Goal: Task Accomplishment & Management: Use online tool/utility

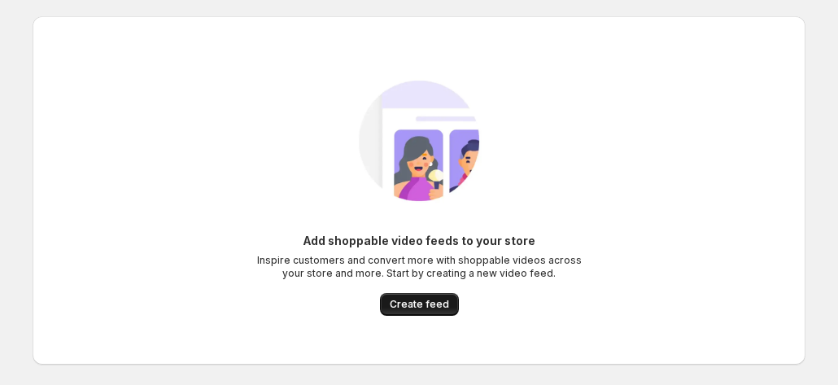
click at [420, 307] on span "Create feed" at bounding box center [419, 304] width 59 height 13
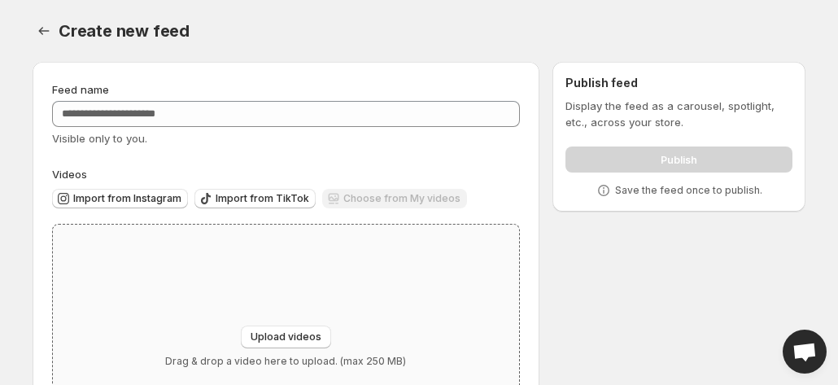
scroll to position [124, 0]
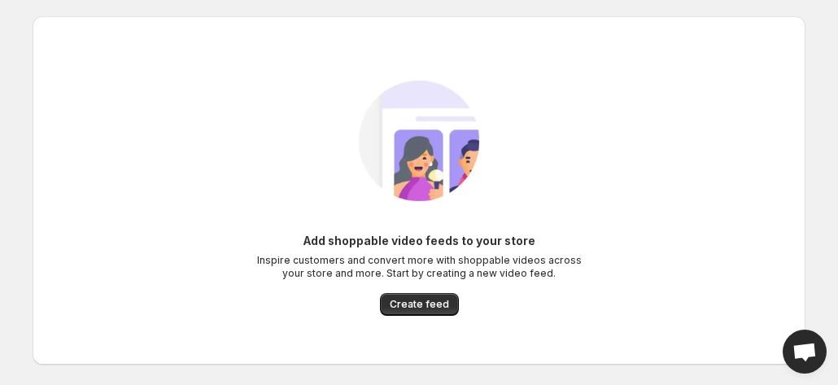
click at [409, 289] on div "Add shoppable video feeds to your store Inspire customers and convert more with…" at bounding box center [418, 274] width 325 height 83
click at [415, 297] on button "Create feed" at bounding box center [419, 304] width 79 height 23
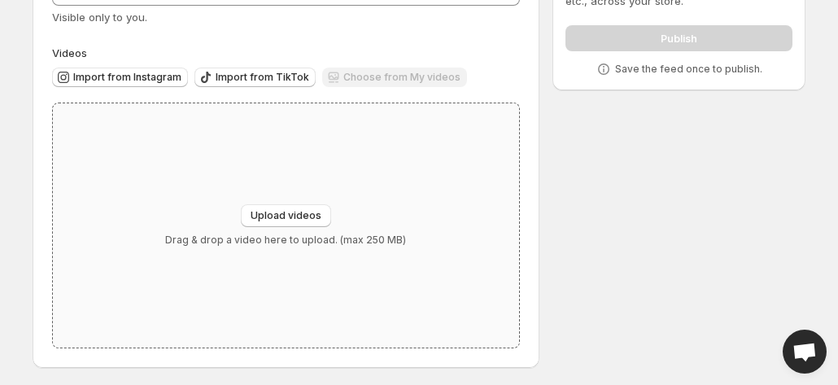
scroll to position [124, 0]
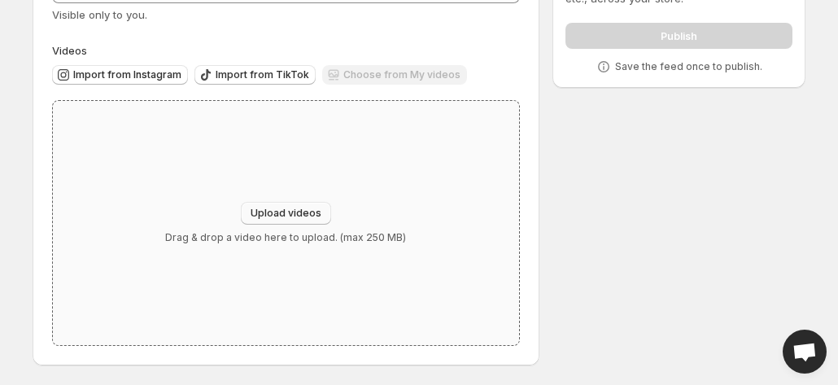
click at [307, 207] on span "Upload videos" at bounding box center [286, 213] width 71 height 13
type input "**********"
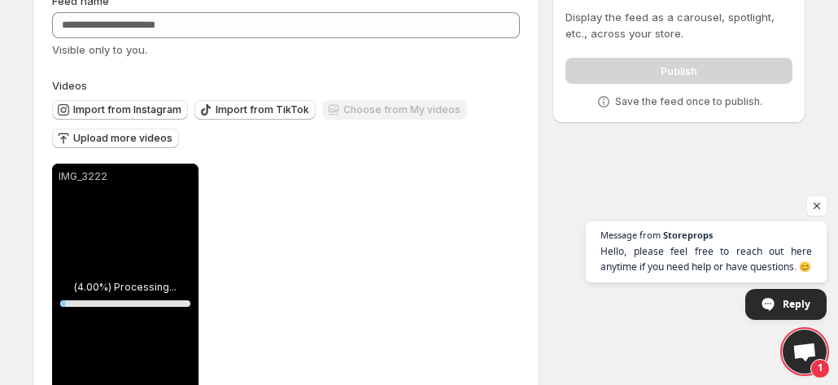
scroll to position [167, 0]
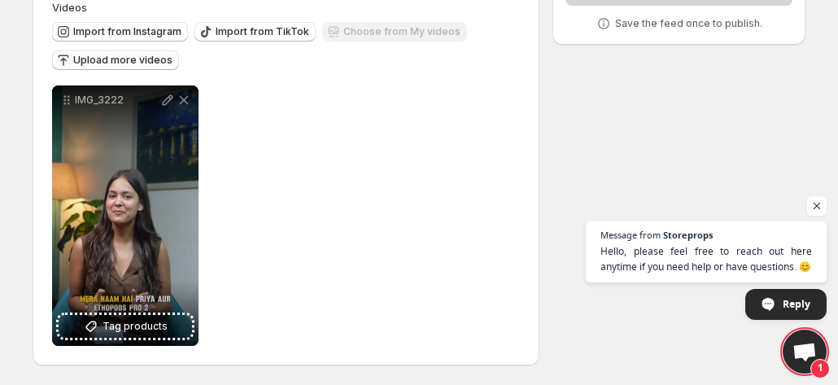
click at [129, 57] on span "Upload more videos" at bounding box center [122, 60] width 99 height 13
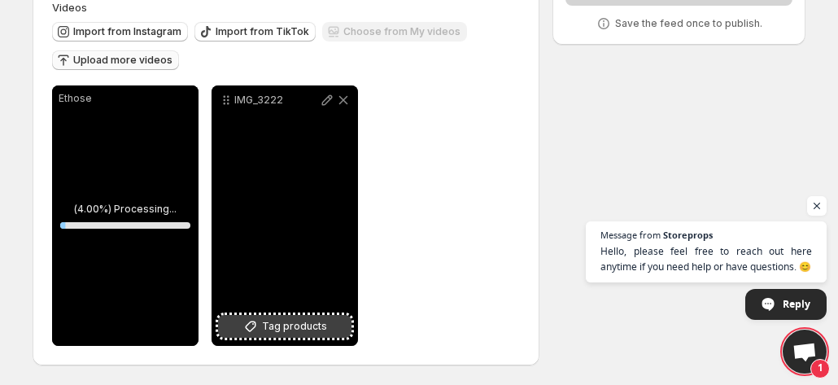
click at [287, 328] on span "Tag products" at bounding box center [294, 326] width 65 height 16
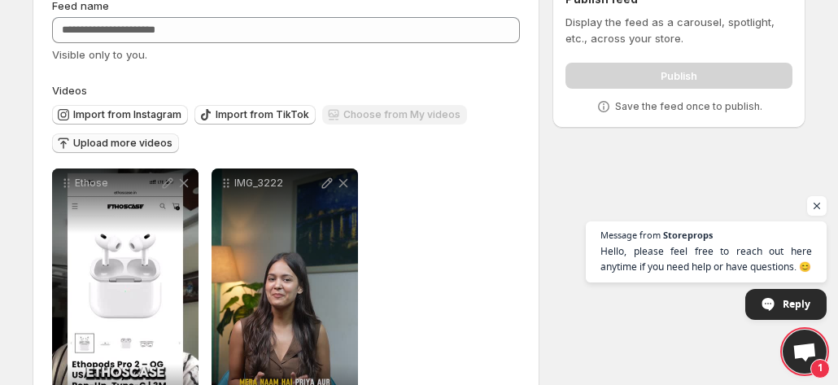
scroll to position [63, 0]
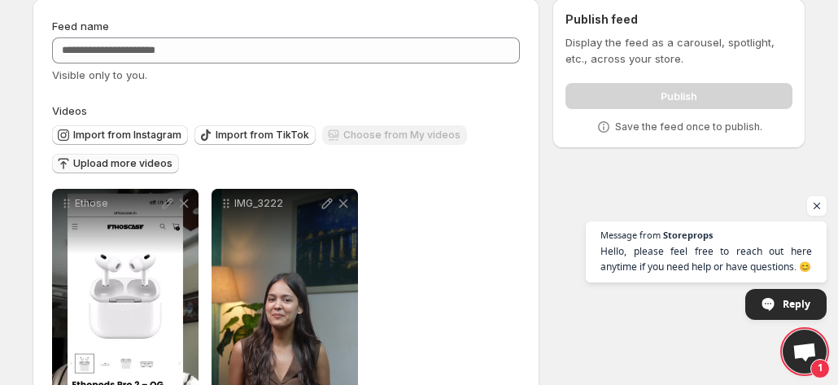
click at [118, 157] on button "Upload more videos" at bounding box center [115, 164] width 127 height 20
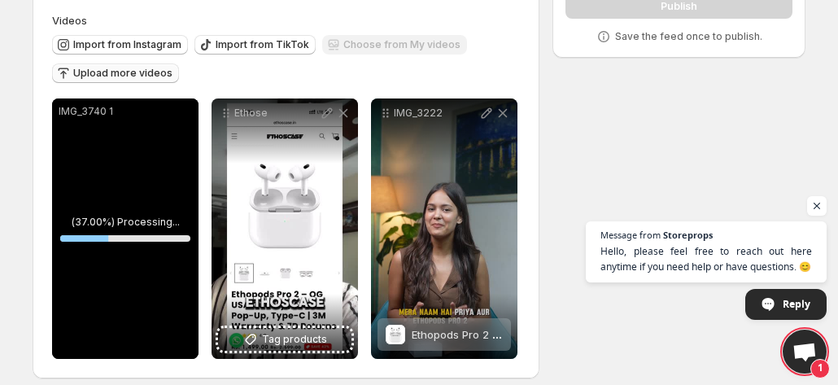
scroll to position [159, 0]
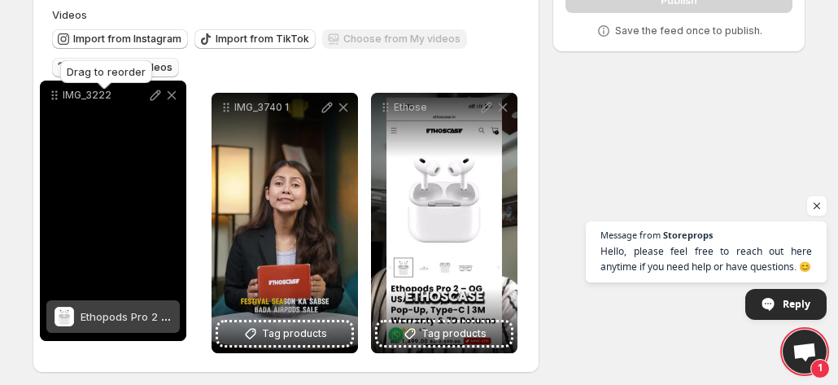
drag, startPoint x: 386, startPoint y: 108, endPoint x: 55, endPoint y: 96, distance: 330.5
click at [55, 96] on icon at bounding box center [54, 95] width 16 height 16
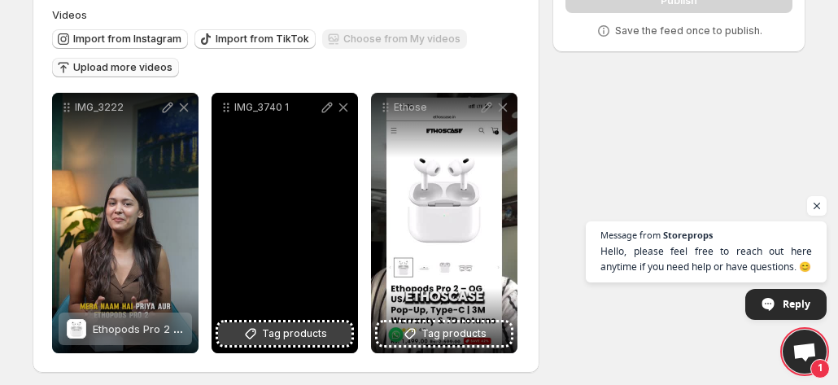
click at [289, 334] on span "Tag products" at bounding box center [294, 333] width 65 height 16
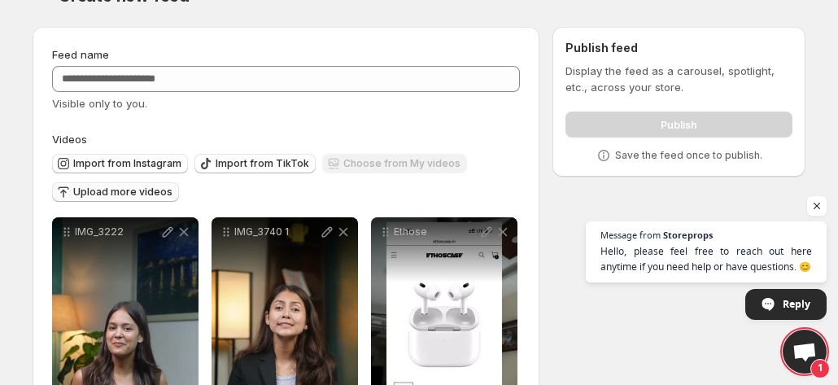
scroll to position [167, 0]
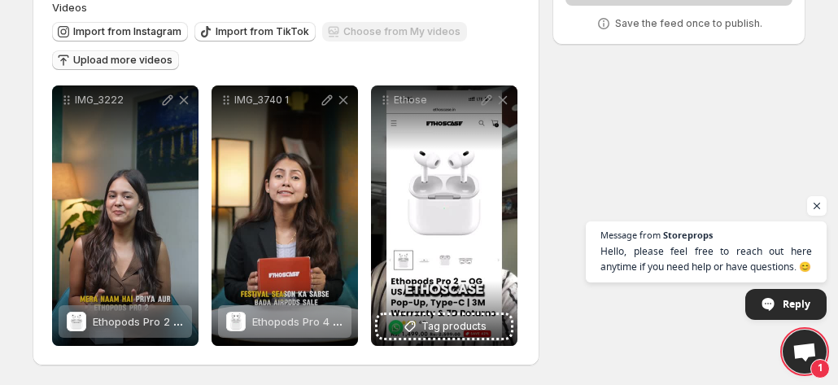
click at [143, 58] on span "Upload more videos" at bounding box center [122, 60] width 99 height 13
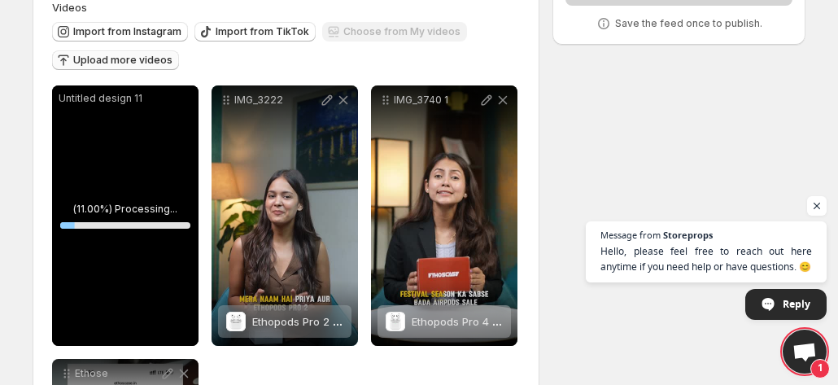
click at [133, 63] on span "Upload more videos" at bounding box center [122, 60] width 99 height 13
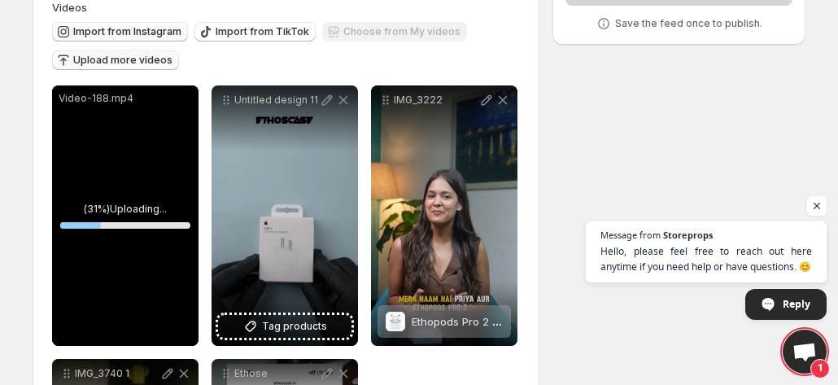
click at [171, 22] on button "Import from Instagram" at bounding box center [120, 32] width 136 height 20
click at [129, 59] on span "Upload more videos" at bounding box center [122, 60] width 99 height 13
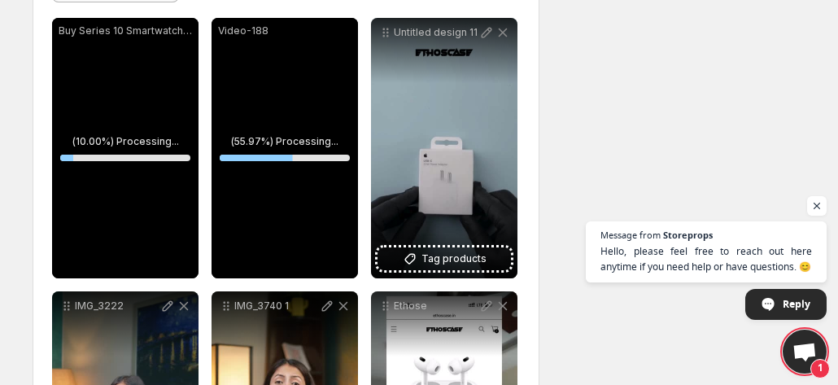
scroll to position [191, 0]
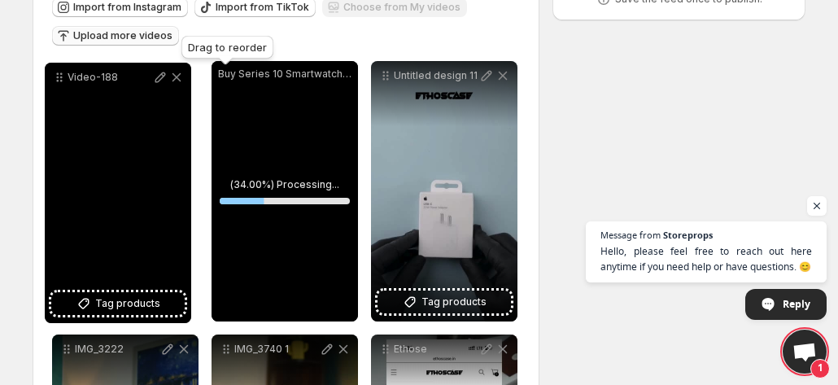
drag, startPoint x: 228, startPoint y: 76, endPoint x: 61, endPoint y: 77, distance: 166.8
click at [61, 77] on icon at bounding box center [61, 77] width 2 height 2
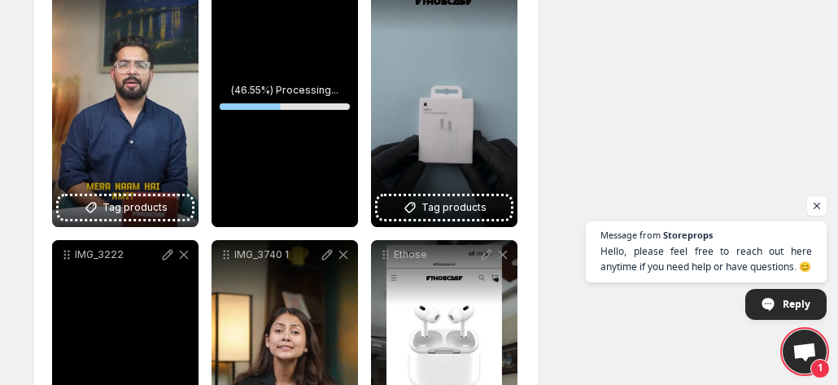
scroll to position [284, 0]
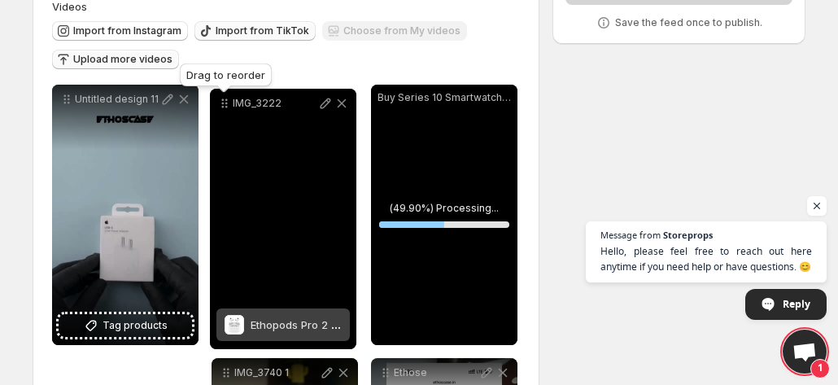
drag, startPoint x: 67, startPoint y: 257, endPoint x: 225, endPoint y: 46, distance: 263.2
click at [225, 95] on icon at bounding box center [224, 103] width 16 height 16
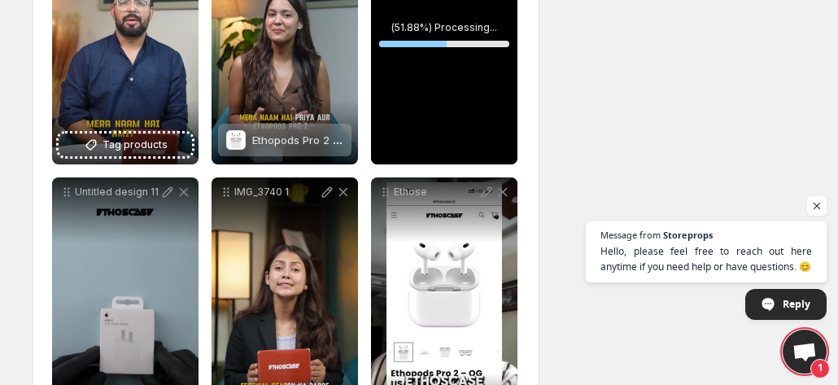
scroll to position [364, 0]
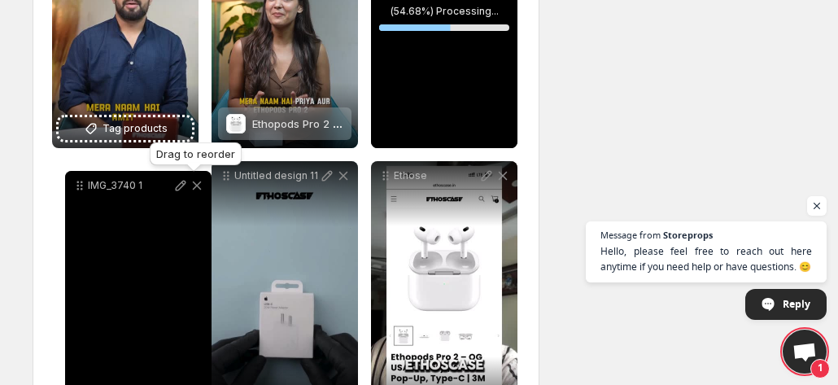
drag, startPoint x: 226, startPoint y: 180, endPoint x: 80, endPoint y: 189, distance: 146.7
click at [80, 189] on icon at bounding box center [80, 185] width 16 height 16
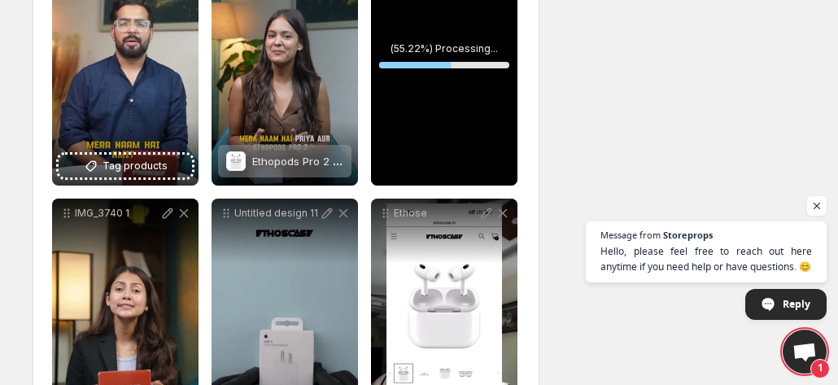
scroll to position [322, 0]
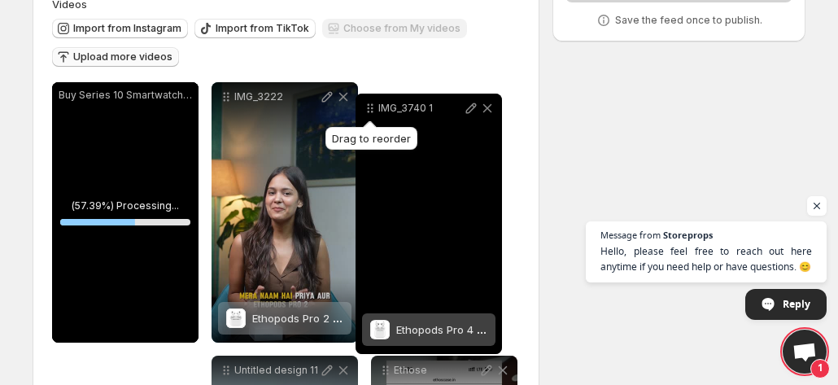
drag, startPoint x: 71, startPoint y: 217, endPoint x: 374, endPoint y: 41, distance: 350.6
click at [374, 100] on icon at bounding box center [370, 108] width 16 height 16
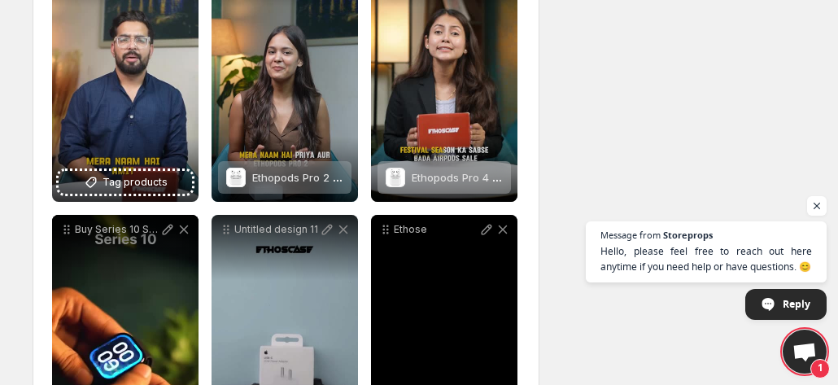
scroll to position [310, 0]
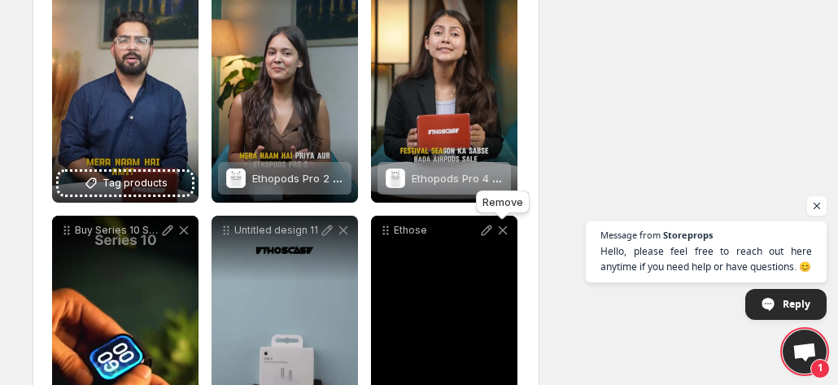
click at [507, 229] on icon at bounding box center [503, 230] width 16 height 16
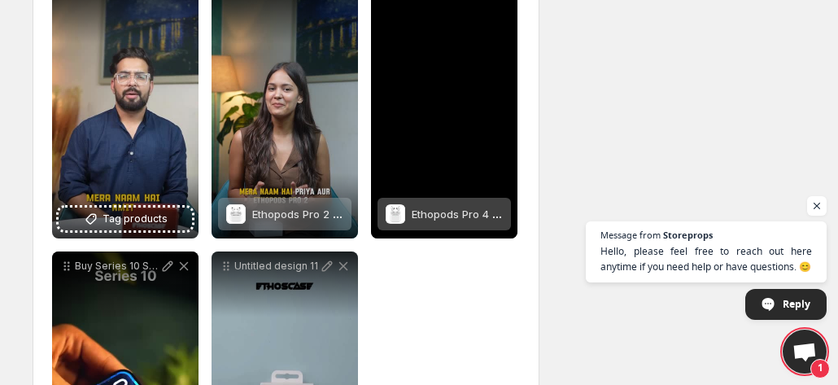
scroll to position [284, 0]
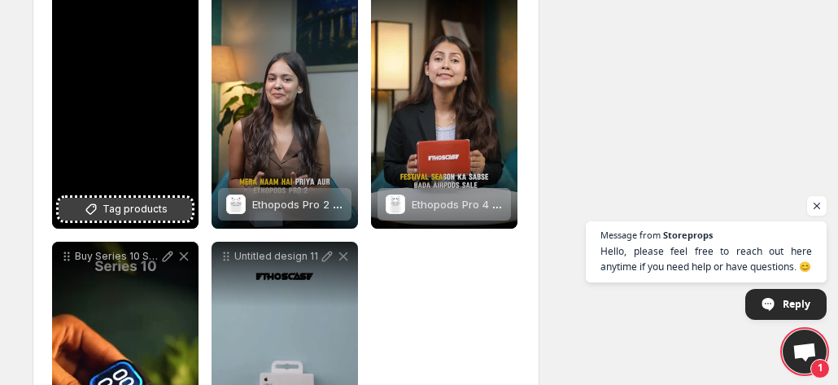
click at [119, 198] on button "Tag products" at bounding box center [125, 209] width 133 height 23
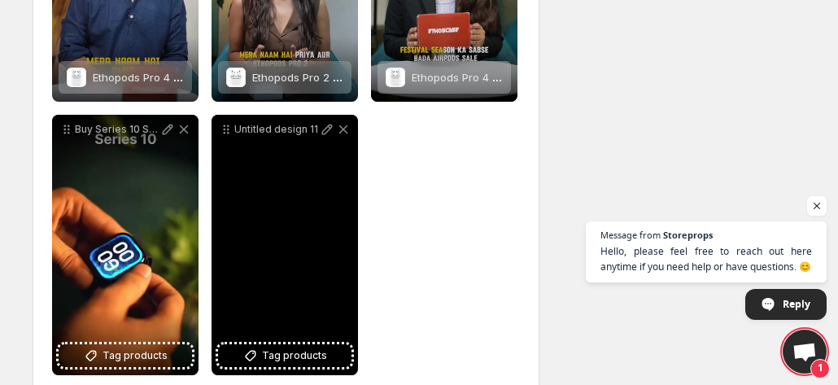
scroll to position [416, 0]
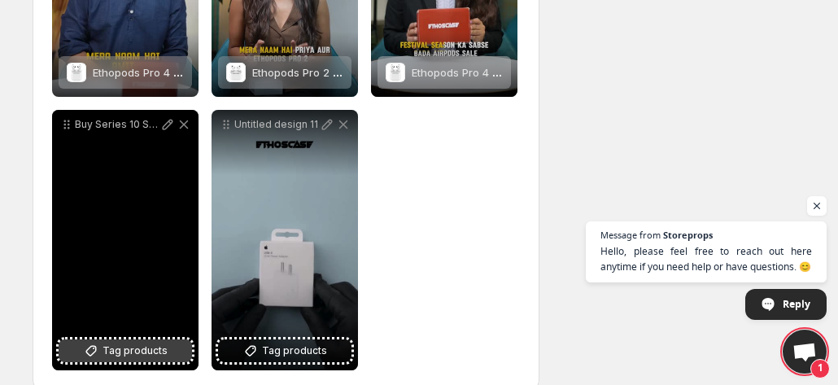
click at [115, 347] on span "Tag products" at bounding box center [134, 350] width 65 height 16
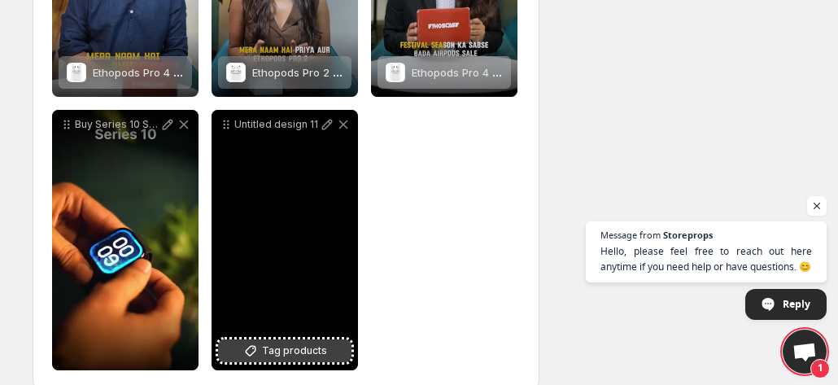
click at [280, 348] on span "Tag products" at bounding box center [294, 350] width 65 height 16
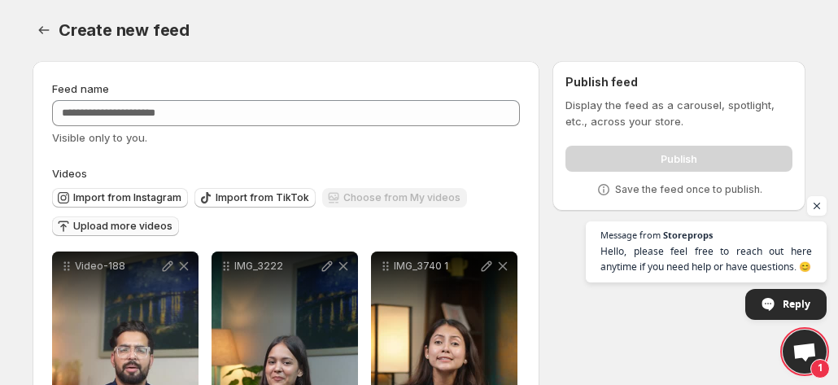
scroll to position [0, 0]
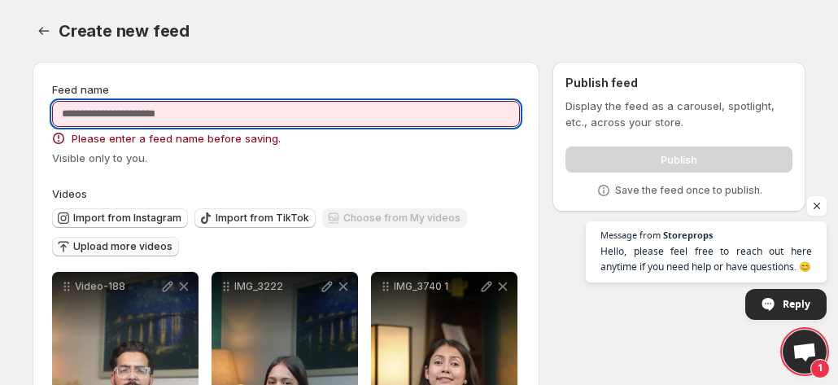
click at [211, 101] on input "Feed name" at bounding box center [286, 114] width 468 height 26
type input "*"
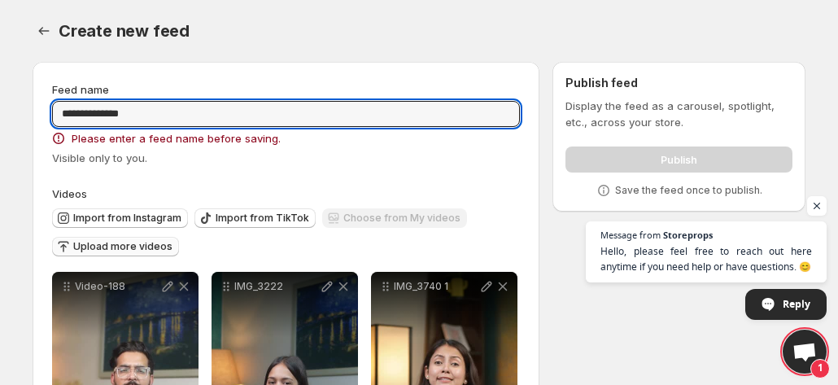
type input "**********"
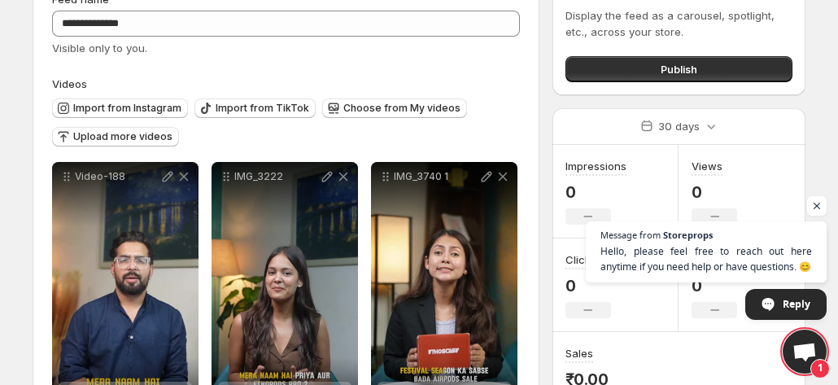
scroll to position [82, 0]
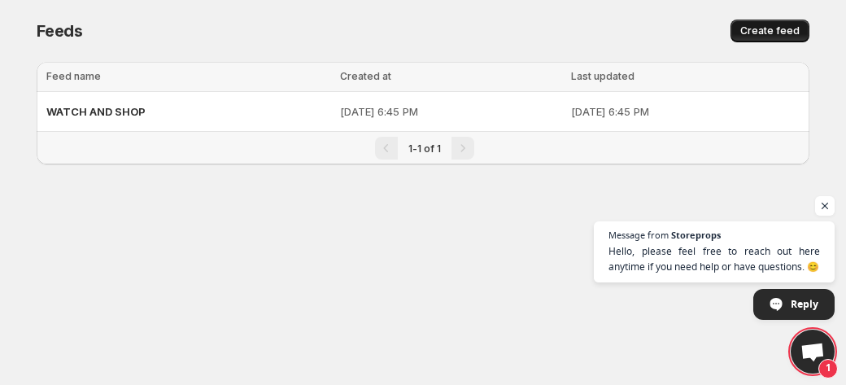
click at [797, 33] on span "Create feed" at bounding box center [769, 30] width 59 height 13
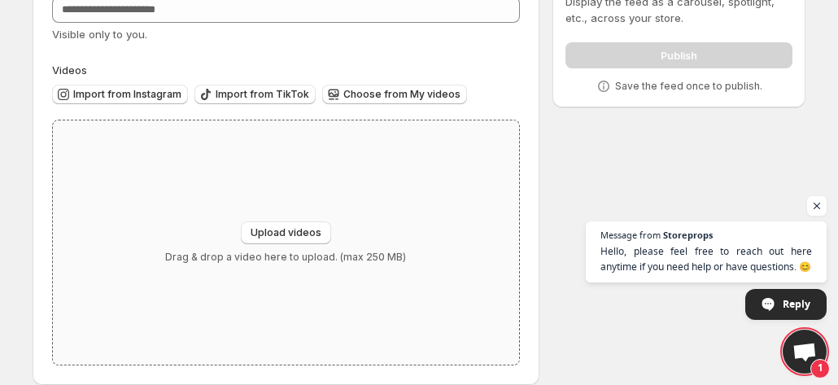
scroll to position [105, 0]
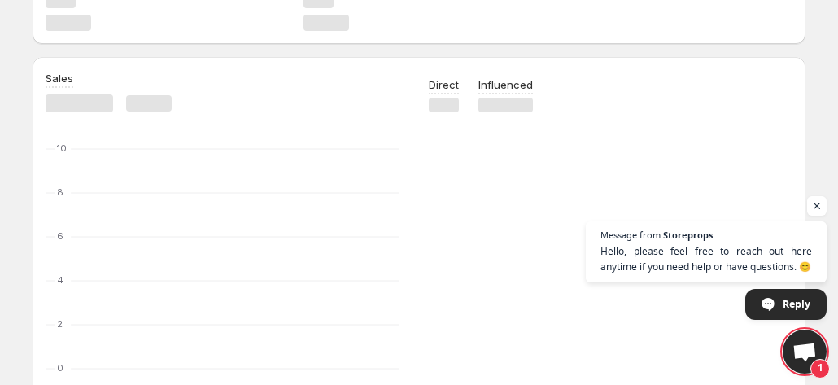
scroll to position [207, 0]
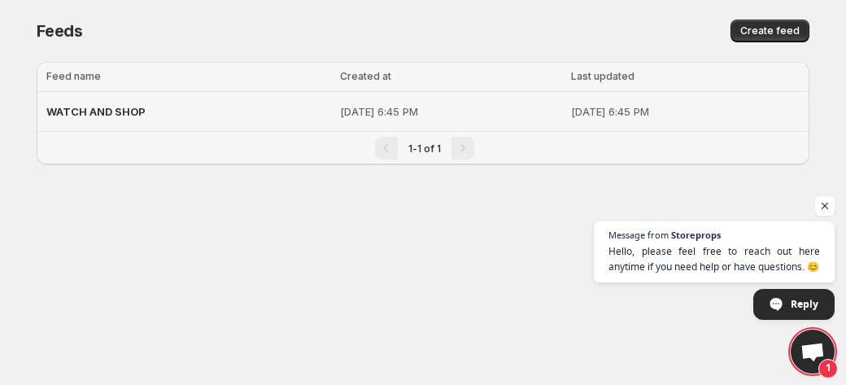
click at [135, 115] on span "WATCH AND SHOP" at bounding box center [95, 111] width 99 height 13
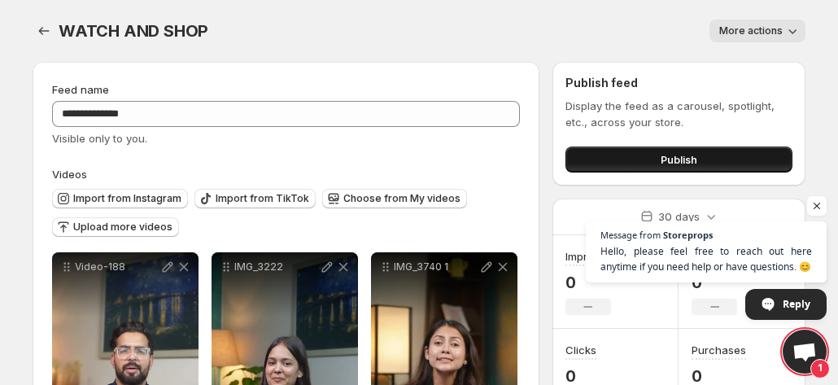
click at [636, 149] on button "Publish" at bounding box center [678, 159] width 227 height 26
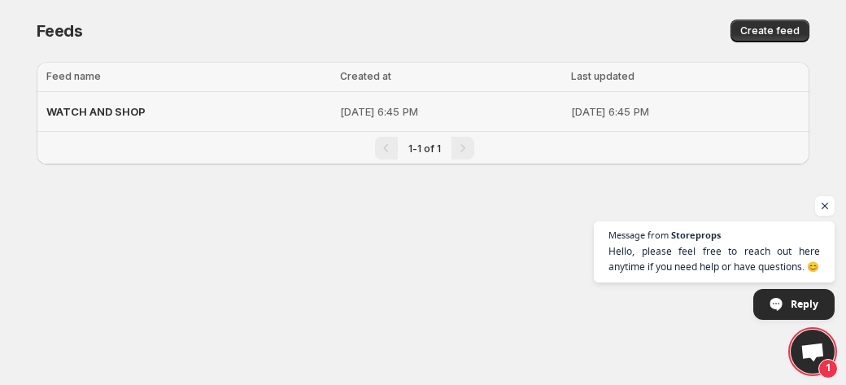
click at [151, 119] on div "WATCH AND SHOP" at bounding box center [188, 111] width 284 height 29
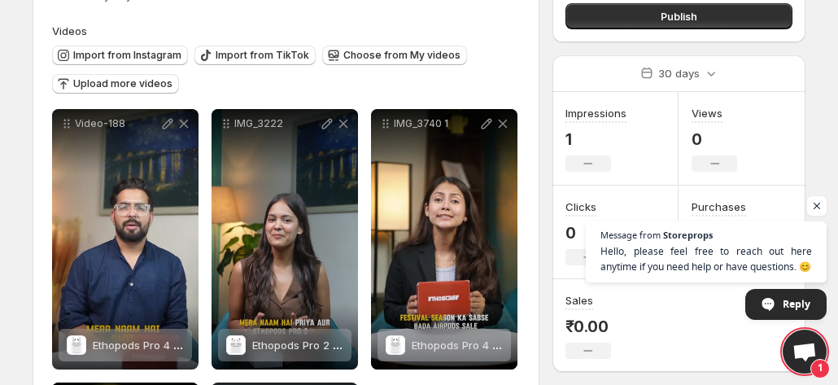
scroll to position [133, 0]
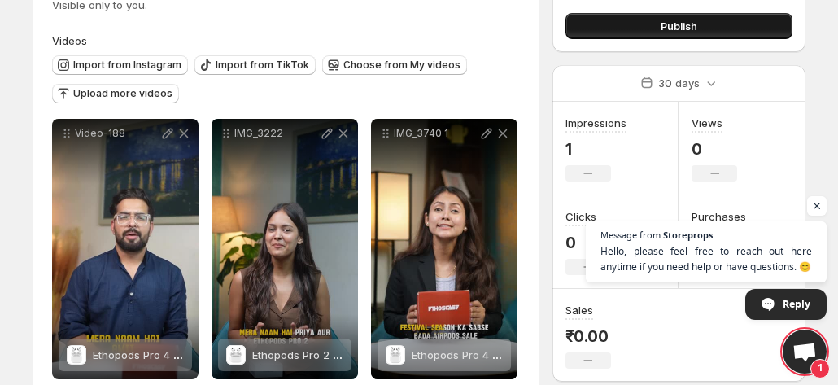
click at [693, 22] on span "Publish" at bounding box center [678, 26] width 37 height 16
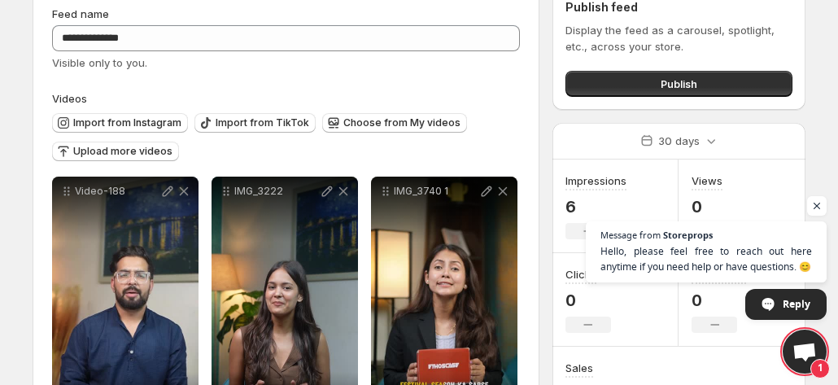
scroll to position [72, 0]
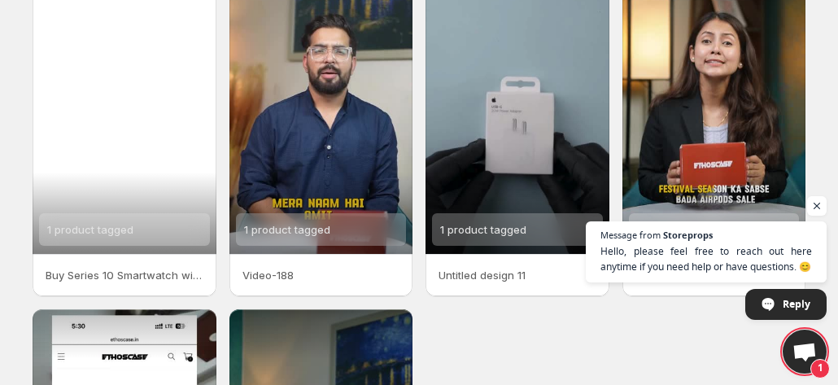
scroll to position [138, 0]
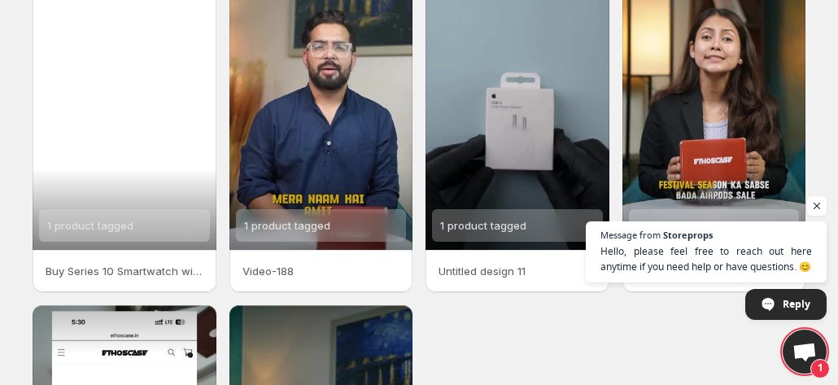
click at [155, 225] on div "1 product tagged" at bounding box center [124, 225] width 171 height 33
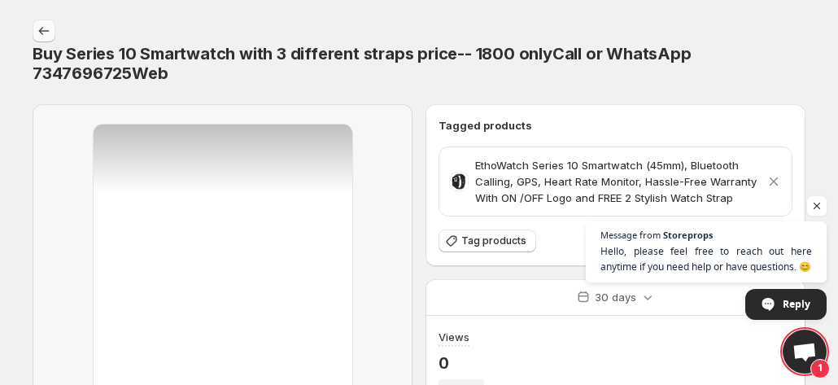
click at [48, 38] on icon "Settings" at bounding box center [44, 31] width 16 height 16
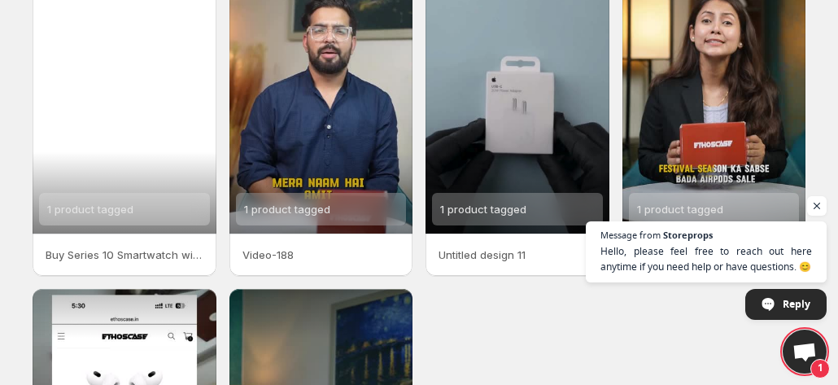
scroll to position [159, 0]
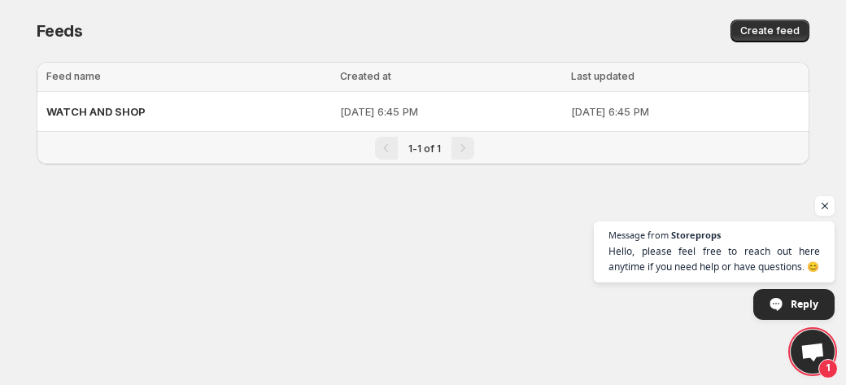
click at [511, 224] on body "Home Feeds Videos Subscription Settings Feeds. This page is ready Feeds Create …" at bounding box center [423, 192] width 846 height 385
click at [487, 256] on body "Home Feeds Videos Subscription Settings Feeds. This page is ready Feeds Create …" at bounding box center [423, 192] width 846 height 385
click at [120, 111] on span "WATCH AND SHOP" at bounding box center [95, 111] width 99 height 13
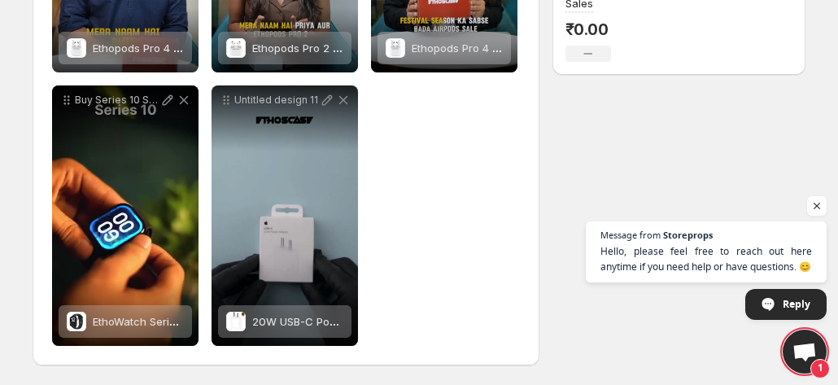
scroll to position [14, 0]
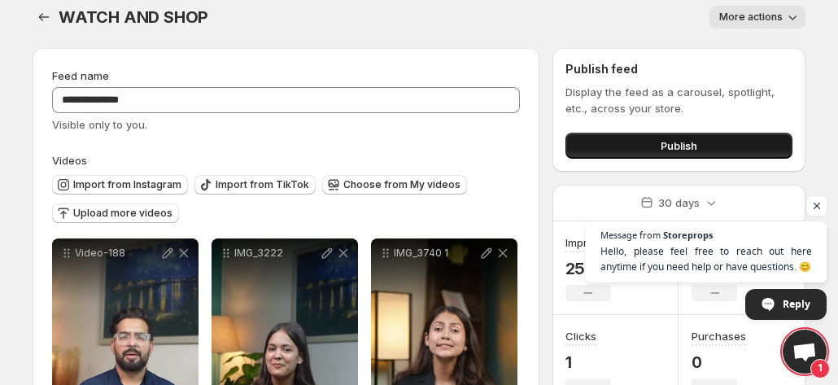
click at [677, 146] on span "Publish" at bounding box center [678, 145] width 37 height 16
click at [673, 142] on span "Publish" at bounding box center [678, 145] width 37 height 16
click at [690, 150] on span "Publish" at bounding box center [678, 145] width 37 height 16
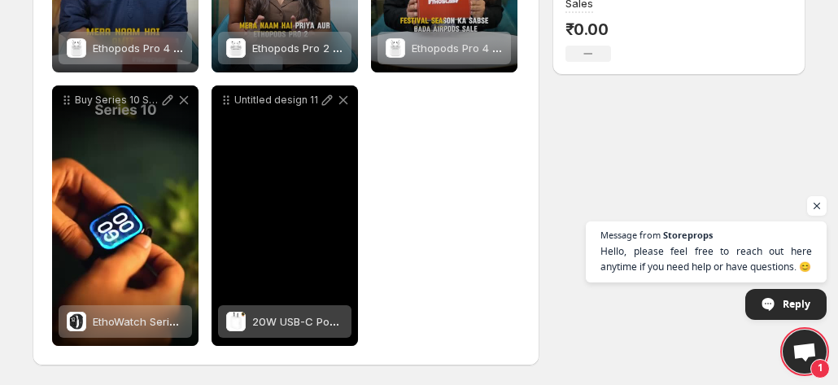
scroll to position [421, 0]
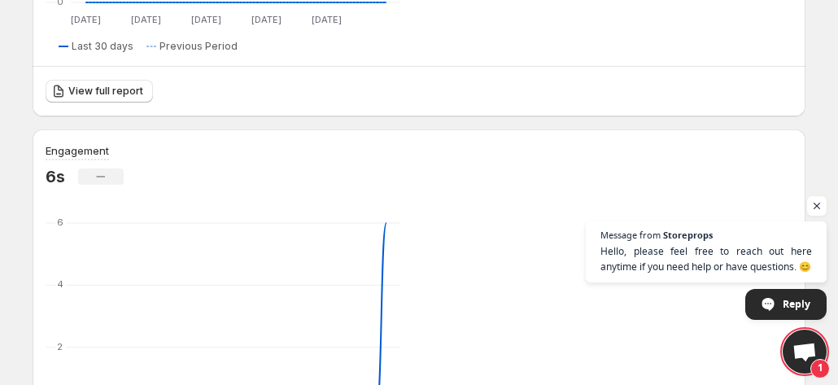
scroll to position [538, 0]
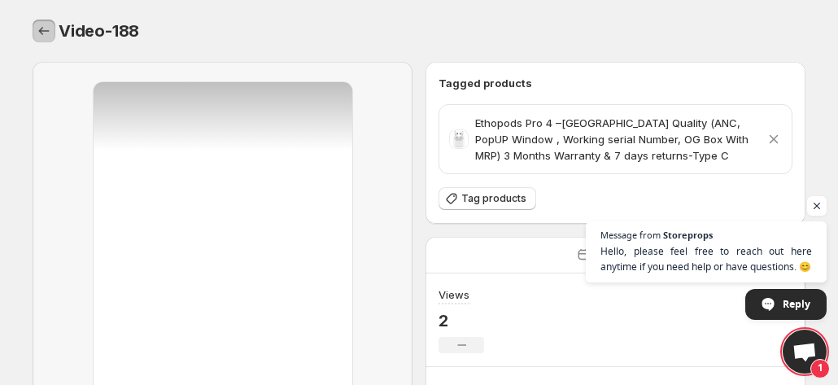
click at [50, 35] on icon "Settings" at bounding box center [44, 31] width 16 height 16
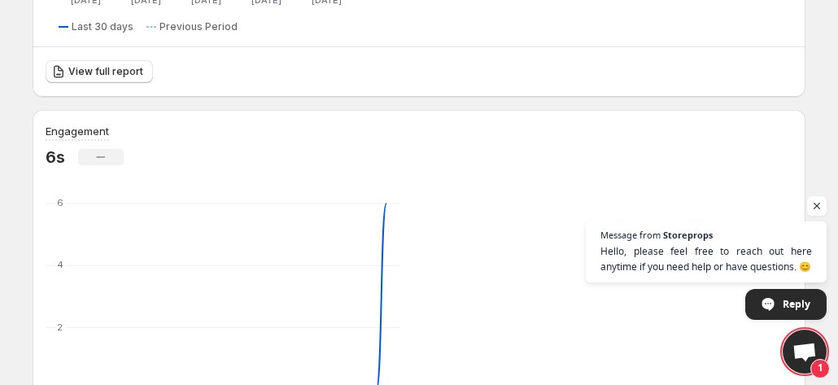
scroll to position [542, 0]
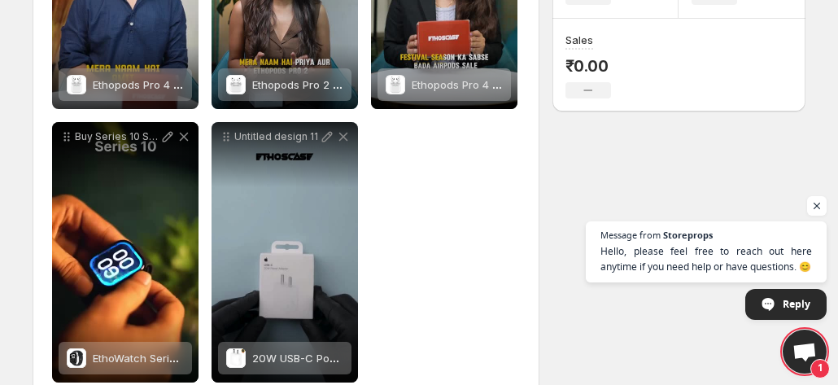
scroll to position [440, 0]
